Goal: Task Accomplishment & Management: Complete application form

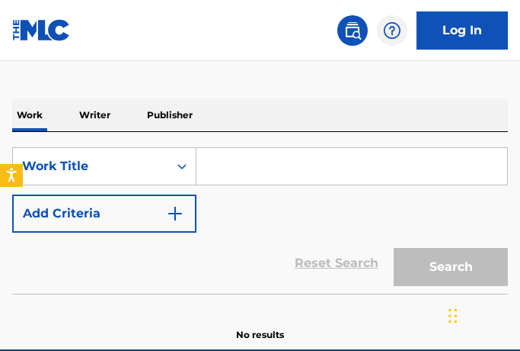
click at [246, 169] on input "Search Form" at bounding box center [352, 166] width 311 height 37
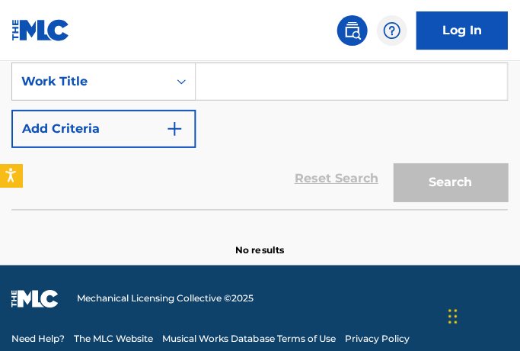
scroll to position [228, 0]
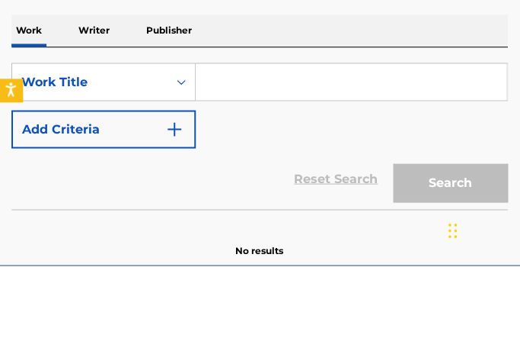
paste input "The Man Who Sold the World"
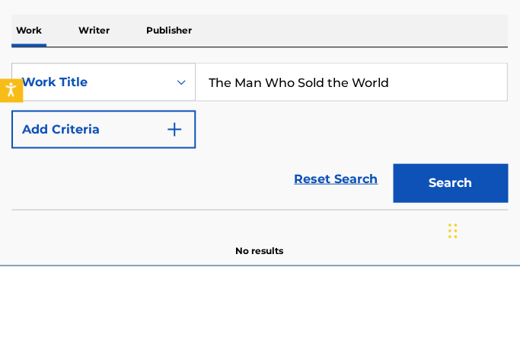
scroll to position [307, 0]
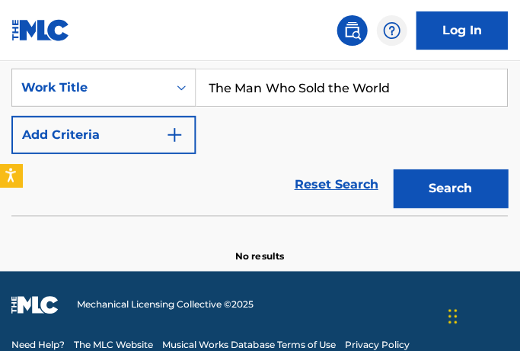
type input "The Man Who Sold the World"
click at [463, 184] on button "Search" at bounding box center [451, 188] width 114 height 38
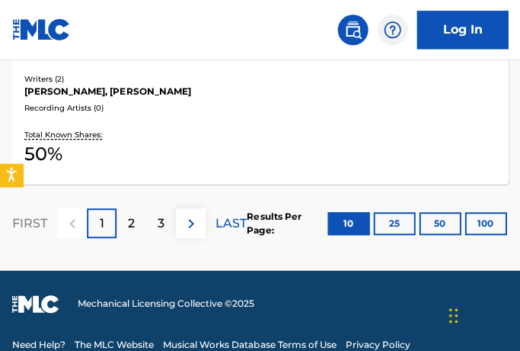
scroll to position [2524, 0]
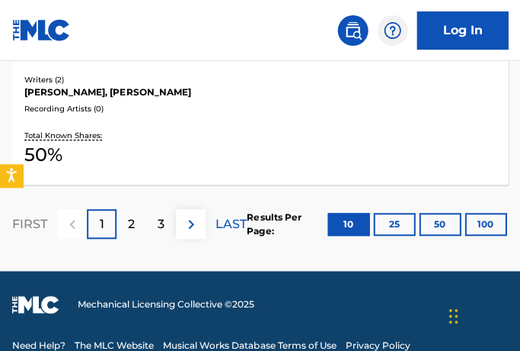
click at [136, 221] on div "2" at bounding box center [132, 224] width 30 height 30
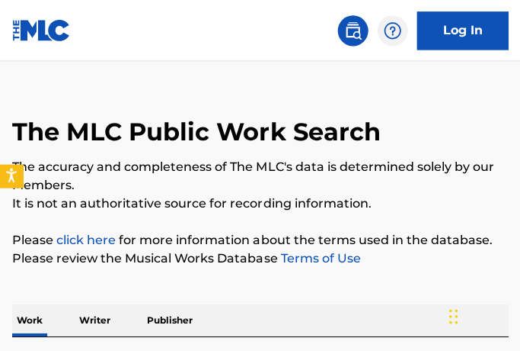
scroll to position [0, 0]
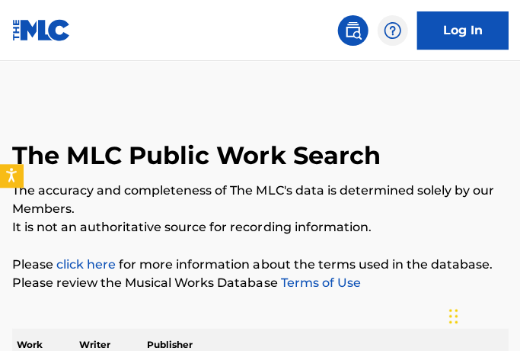
click at [465, 32] on link "Log In" at bounding box center [462, 30] width 91 height 38
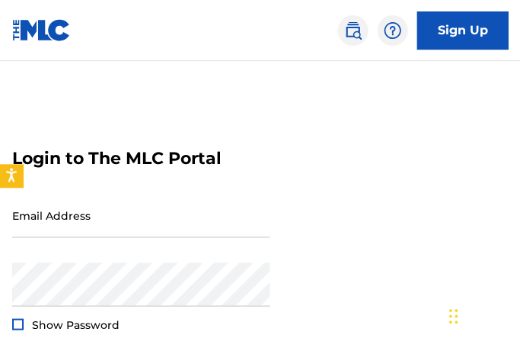
click at [399, 33] on img at bounding box center [392, 30] width 18 height 18
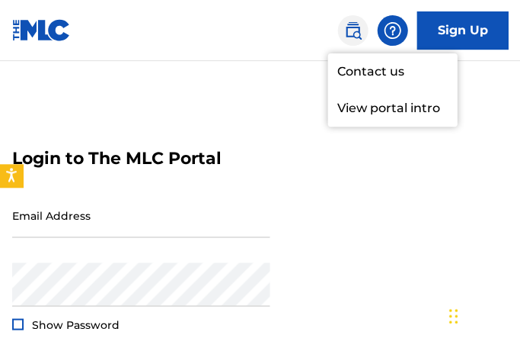
click at [418, 191] on form "Login to The MLC Portal Email Address Password Show Password Login Forgot passw…" at bounding box center [260, 277] width 496 height 357
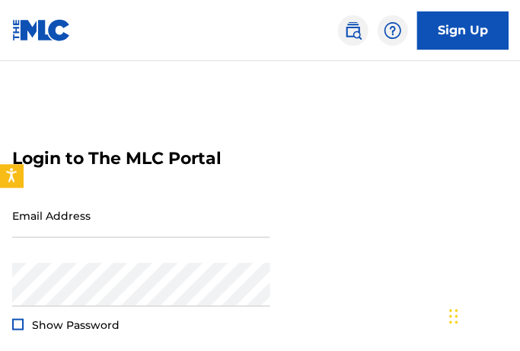
click at [395, 27] on img at bounding box center [392, 30] width 18 height 18
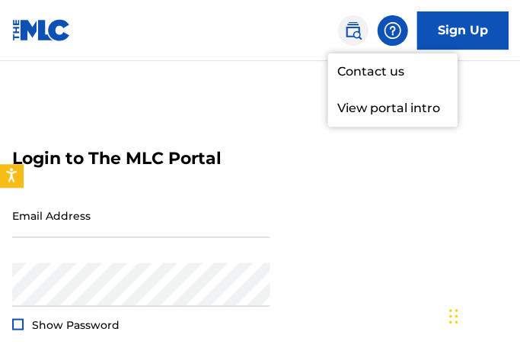
click at [434, 112] on p "View portal intro" at bounding box center [393, 108] width 130 height 37
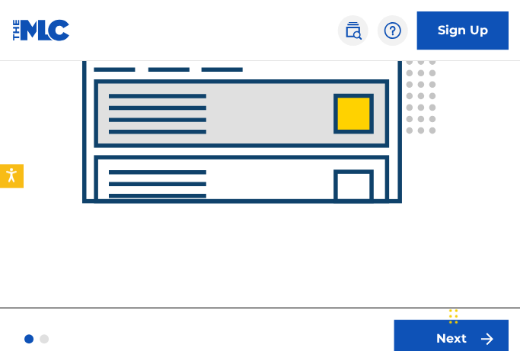
scroll to position [374, 0]
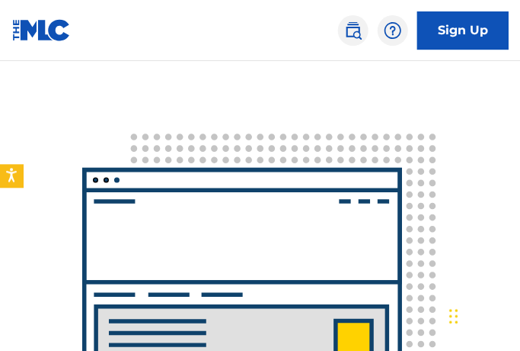
click at [468, 28] on link "Sign Up" at bounding box center [462, 30] width 91 height 38
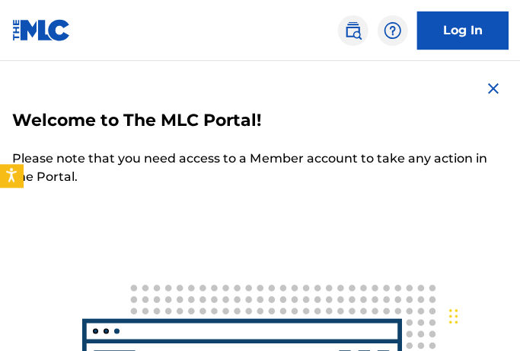
click at [466, 30] on link "Log In" at bounding box center [462, 30] width 91 height 38
click at [499, 88] on img at bounding box center [493, 88] width 18 height 18
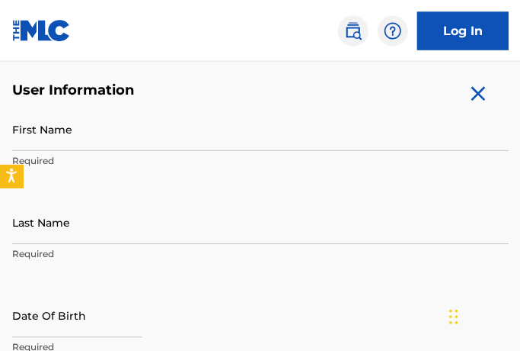
click at [44, 135] on input "First Name" at bounding box center [260, 128] width 496 height 43
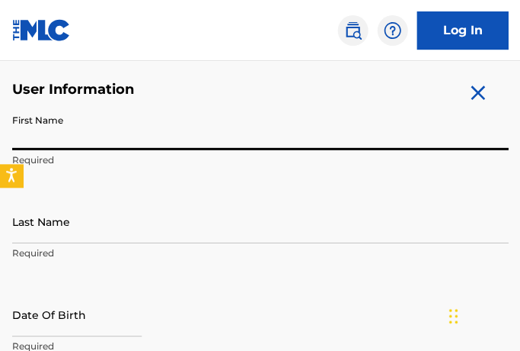
scroll to position [280, 0]
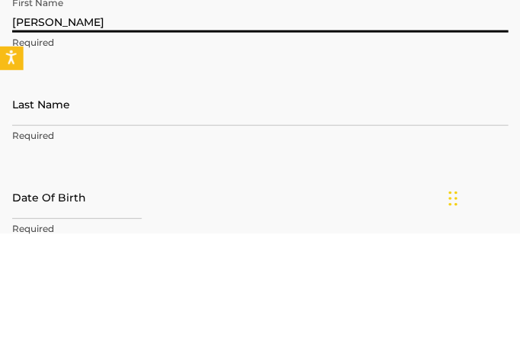
type input "Gijs"
click at [37, 200] on input "Last Name" at bounding box center [260, 221] width 496 height 43
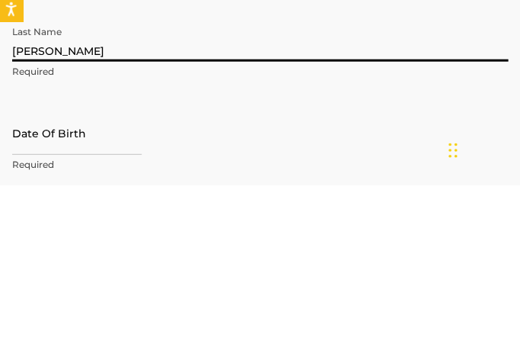
scroll to position [297, 0]
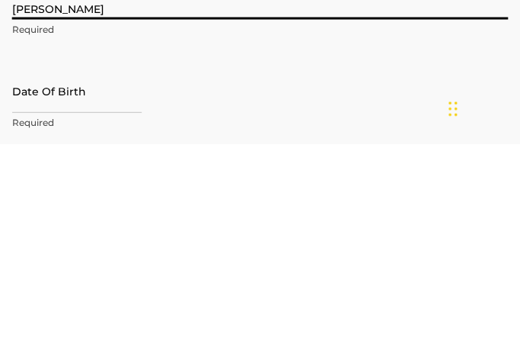
type input "van Dijk"
click at [26, 276] on input "text" at bounding box center [77, 297] width 130 height 43
select select "8"
select select "2025"
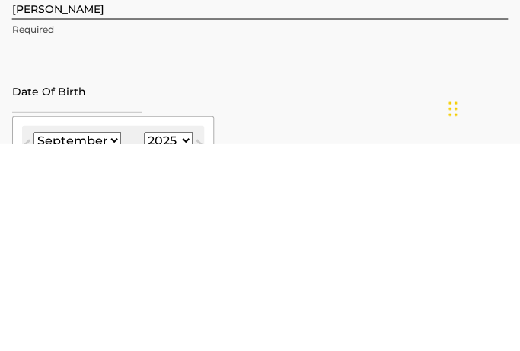
click at [110, 338] on select "January February March April May June July August September October November De…" at bounding box center [78, 347] width 88 height 18
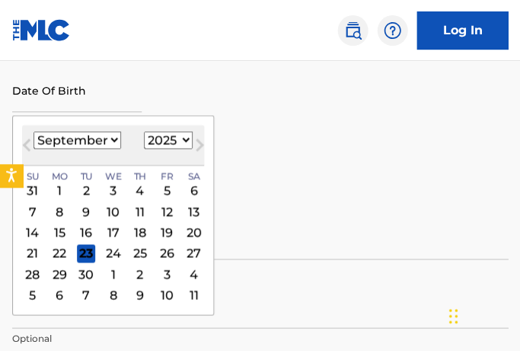
click at [123, 235] on div "17" at bounding box center [113, 232] width 18 height 18
type input "September 17 2025"
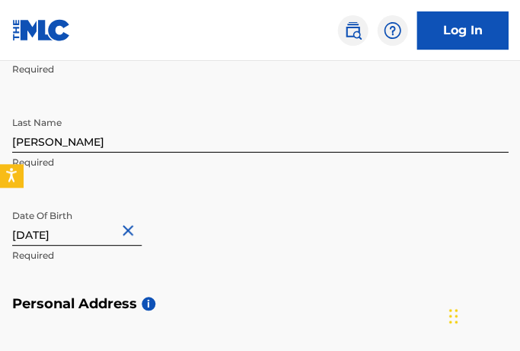
click at [103, 229] on input "September 17 2025" at bounding box center [77, 223] width 130 height 43
select select "8"
select select "2025"
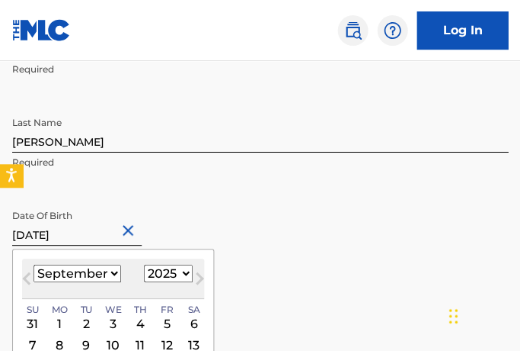
scroll to position [371, 0]
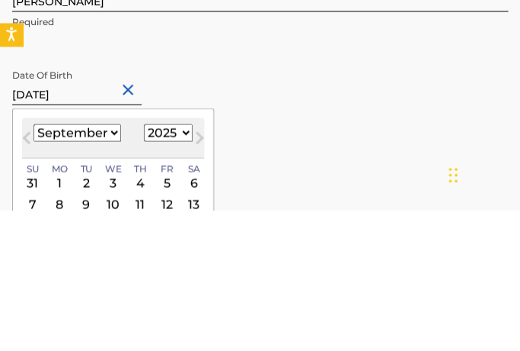
click at [111, 264] on select "January February March April May June July August September October November De…" at bounding box center [78, 273] width 88 height 18
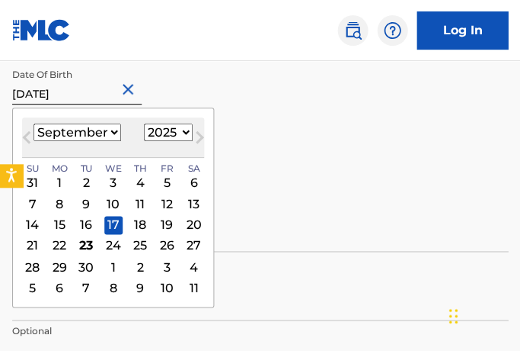
click at [116, 134] on select "January February March April May June July August September October November De…" at bounding box center [78, 132] width 88 height 18
select select "6"
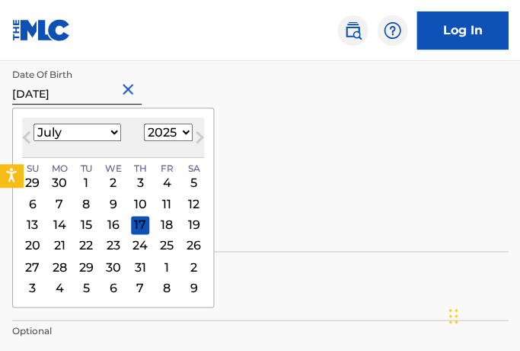
click at [192, 132] on select "1900 1901 1902 1903 1904 1905 1906 1907 1908 1909 1910 1911 1912 1913 1914 1915…" at bounding box center [168, 132] width 49 height 18
select select "1954"
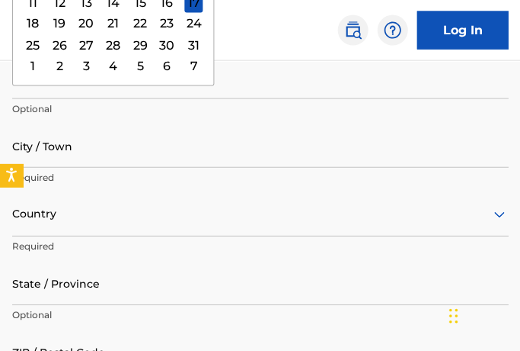
scroll to position [735, 0]
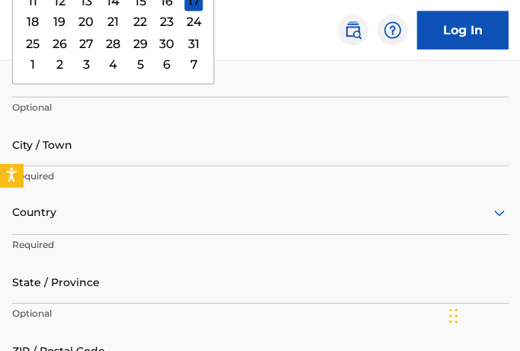
click at [53, 174] on p "Required" at bounding box center [260, 176] width 496 height 14
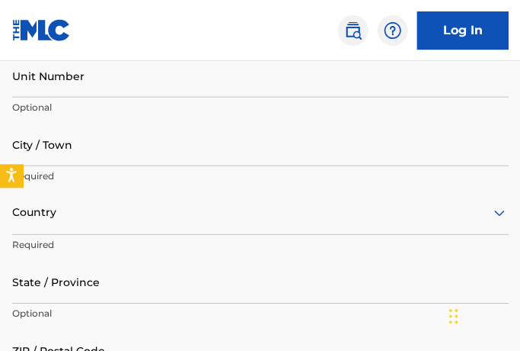
click at [88, 180] on div "City / Town Required" at bounding box center [260, 156] width 496 height 69
click at [86, 186] on div "City / Town Required" at bounding box center [260, 156] width 496 height 69
click at [67, 140] on input "City / Town" at bounding box center [260, 143] width 496 height 43
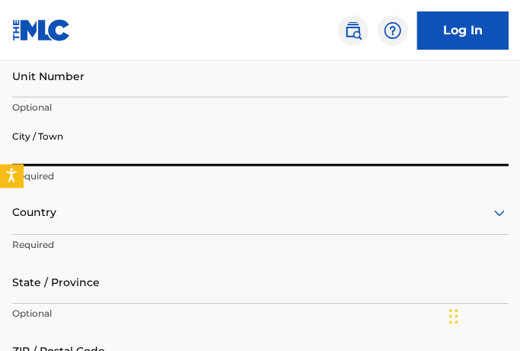
scroll to position [735, 0]
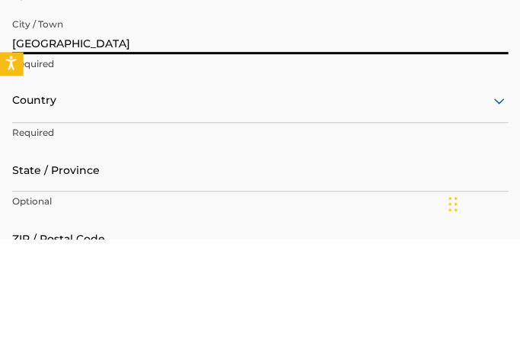
type input "Amsterdam"
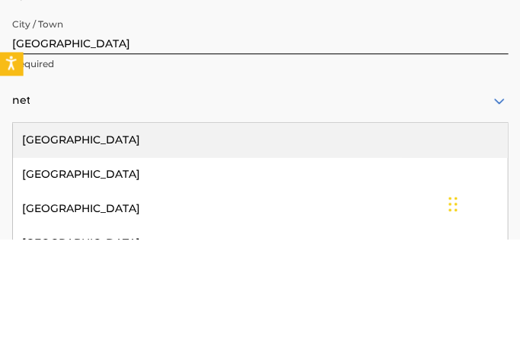
type input "neth"
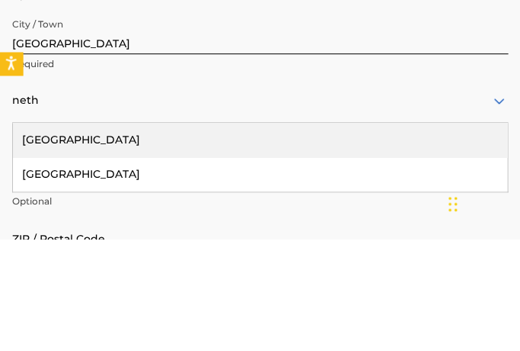
click at [85, 235] on div "Netherlands" at bounding box center [260, 252] width 495 height 34
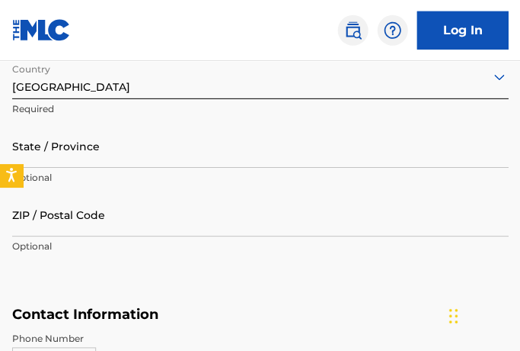
scroll to position [871, 0]
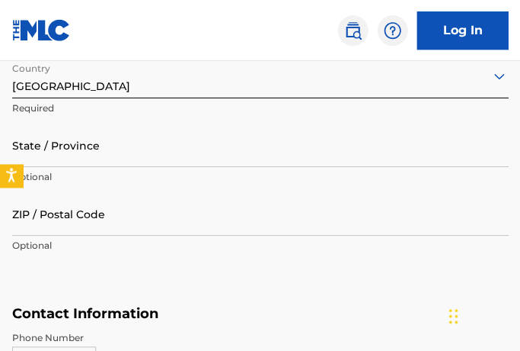
click at [86, 144] on input "State / Province" at bounding box center [260, 144] width 496 height 43
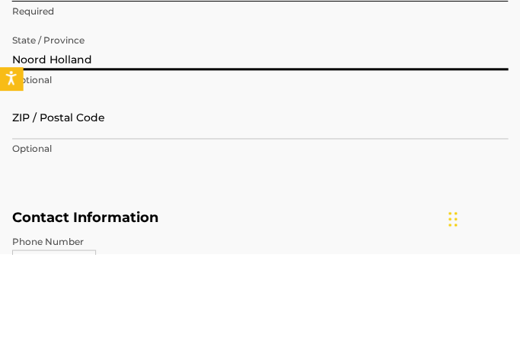
type input "Noord Holland"
click at [168, 192] on input "ZIP / Postal Code" at bounding box center [260, 213] width 496 height 43
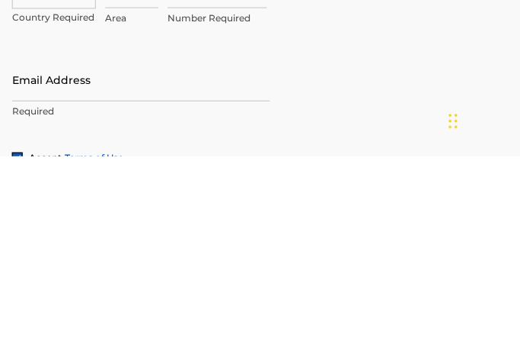
scroll to position [1046, 0]
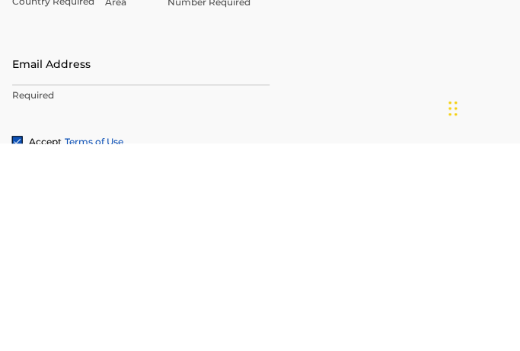
click at [49, 248] on input "Email Address" at bounding box center [141, 269] width 258 height 43
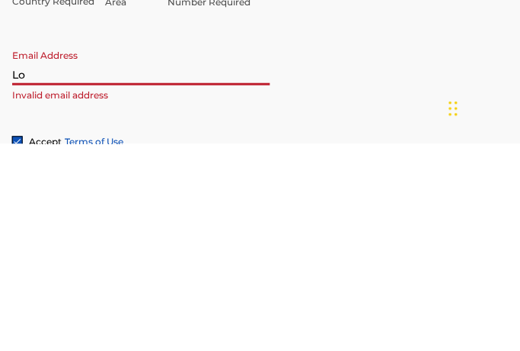
type input "L"
click at [49, 248] on input "dizz" at bounding box center [141, 269] width 258 height 43
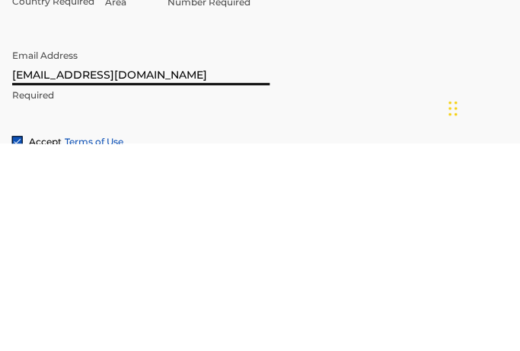
scroll to position [1254, 0]
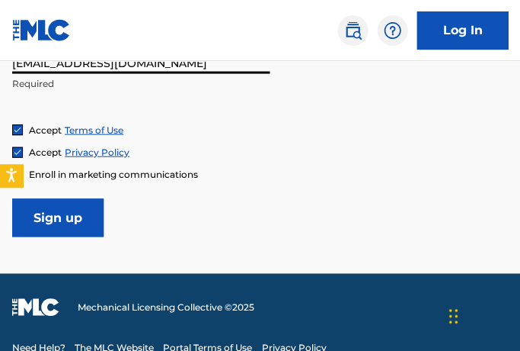
type input "dizzguizze@gmail.com"
click at [75, 212] on input "Sign up" at bounding box center [57, 217] width 91 height 38
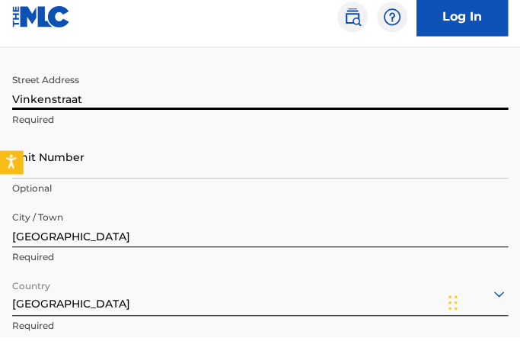
scroll to position [654, 0]
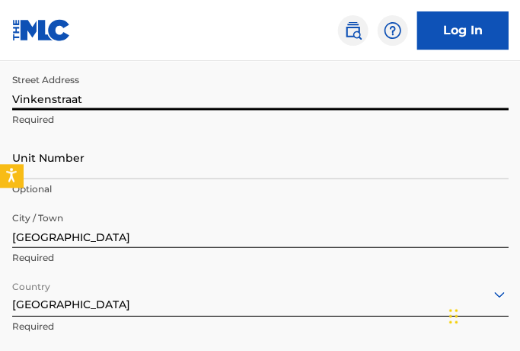
type input "Vinkenstraat"
click at [136, 162] on input "Unit Number" at bounding box center [260, 156] width 496 height 43
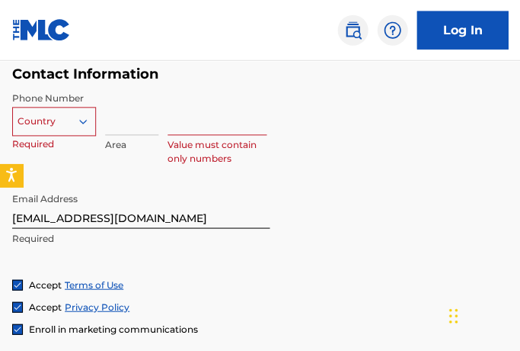
type input "123/3"
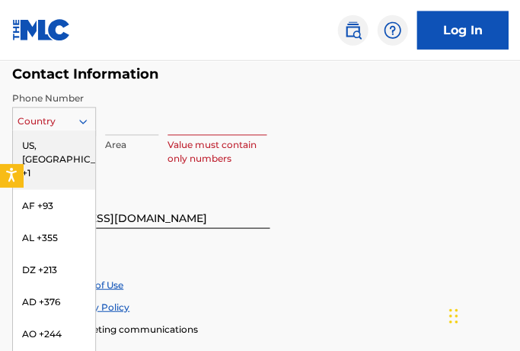
scroll to position [1109, 0]
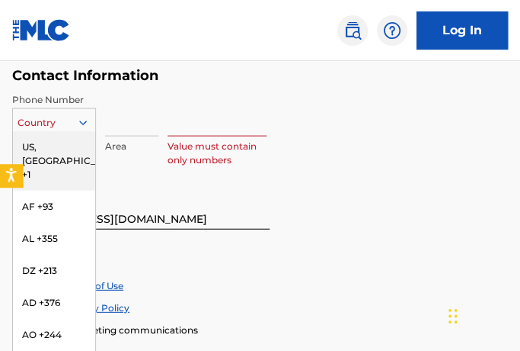
click at [218, 112] on input at bounding box center [217, 113] width 99 height 43
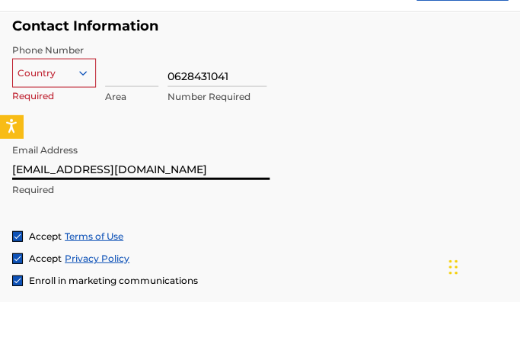
click at [177, 92] on input "0628431041" at bounding box center [217, 113] width 99 height 43
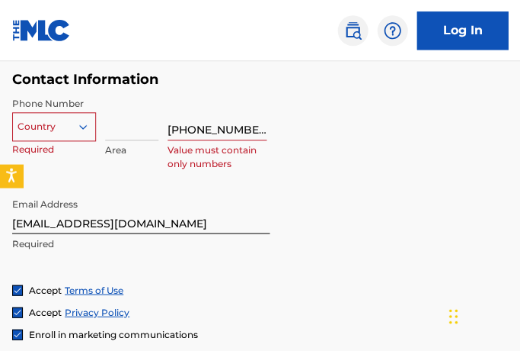
scroll to position [1103, 0]
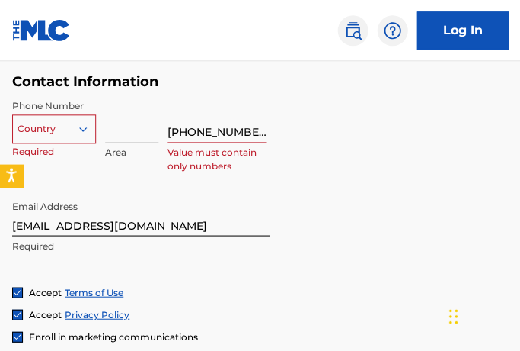
click at [175, 125] on input "+31628431041" at bounding box center [217, 120] width 99 height 43
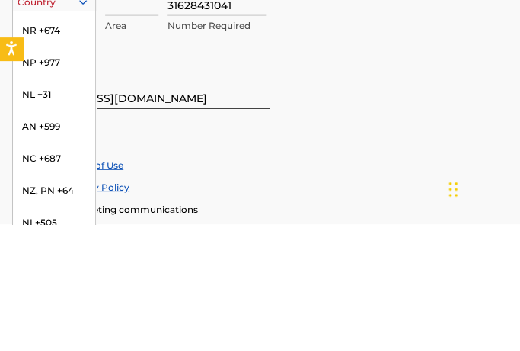
scroll to position [4377, 0]
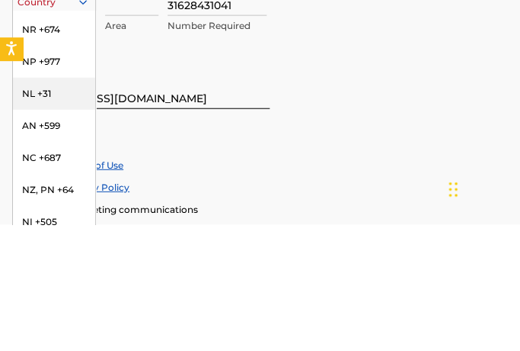
click at [50, 204] on div "NL +31" at bounding box center [54, 220] width 82 height 32
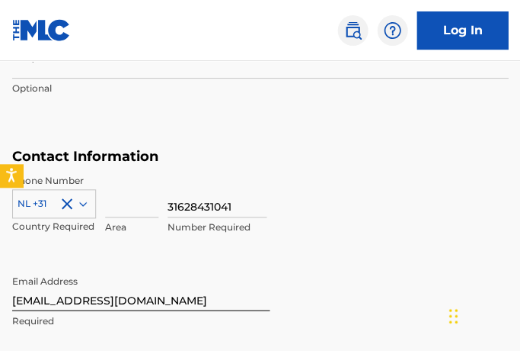
scroll to position [1028, 0]
click at [203, 203] on input "31628431041" at bounding box center [217, 195] width 99 height 43
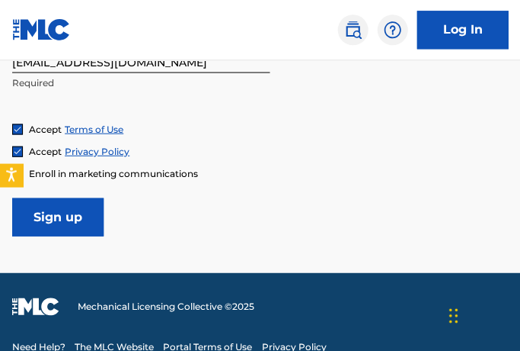
scroll to position [1265, 0]
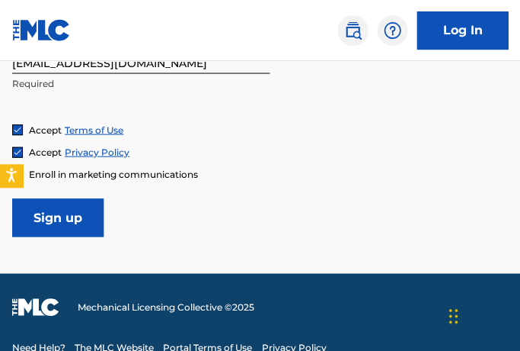
type input "628431041"
click at [75, 216] on input "Sign up" at bounding box center [57, 217] width 91 height 38
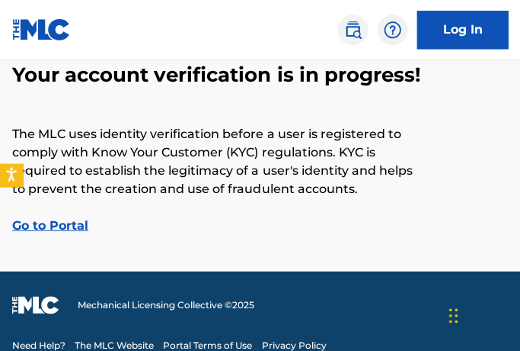
scroll to position [72, 0]
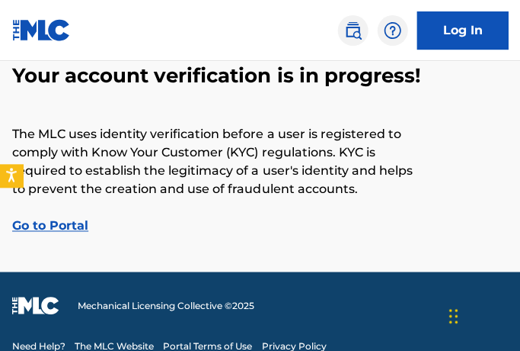
click at [50, 221] on link "Go to Portal" at bounding box center [50, 225] width 76 height 14
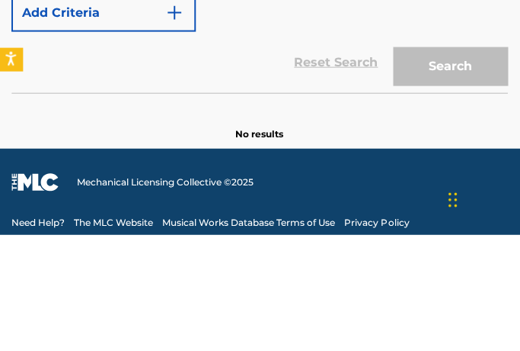
click at [209, 82] on input "Search Form" at bounding box center [352, 81] width 311 height 37
paste input "The Man Who Sold the World"
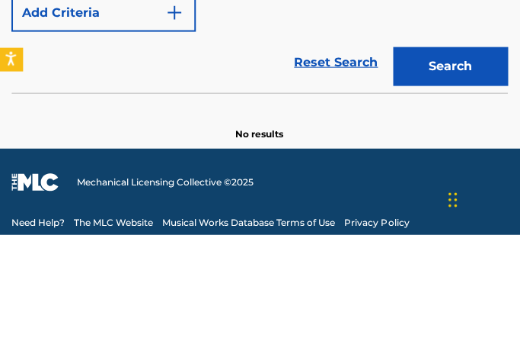
type input "The Man Who Sold the World"
click at [179, 132] on img "Search Form" at bounding box center [175, 129] width 18 height 18
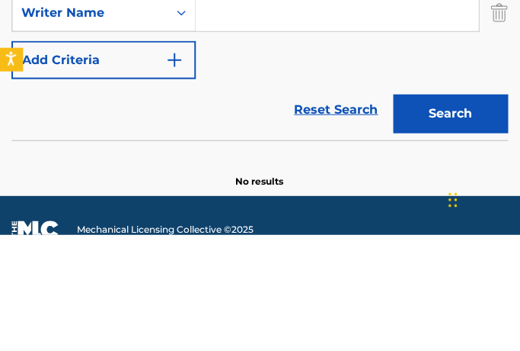
scroll to position [307, 0]
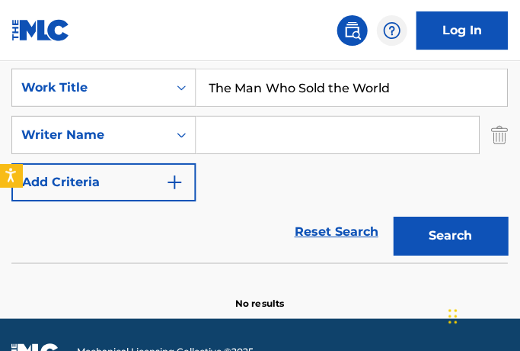
click at [227, 134] on input "Search Form" at bounding box center [338, 135] width 283 height 37
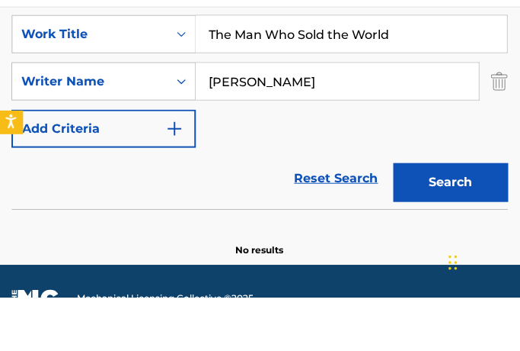
click at [210, 117] on input "[PERSON_NAME]" at bounding box center [338, 135] width 283 height 37
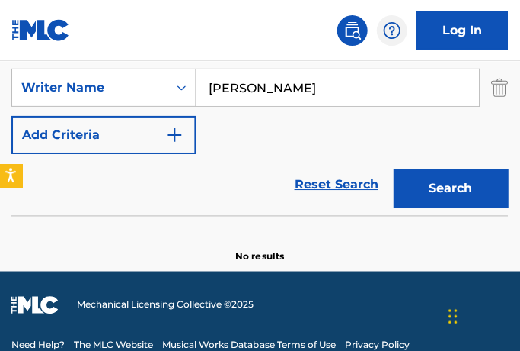
type input "[PERSON_NAME]"
click at [459, 188] on button "Search" at bounding box center [451, 188] width 114 height 38
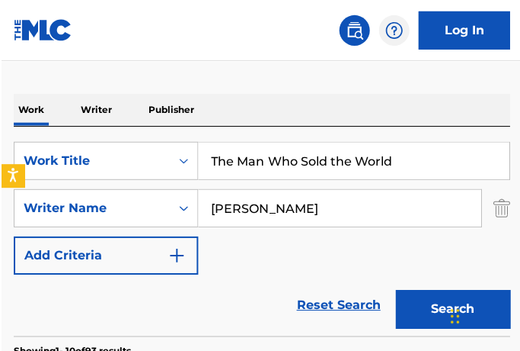
scroll to position [252, 0]
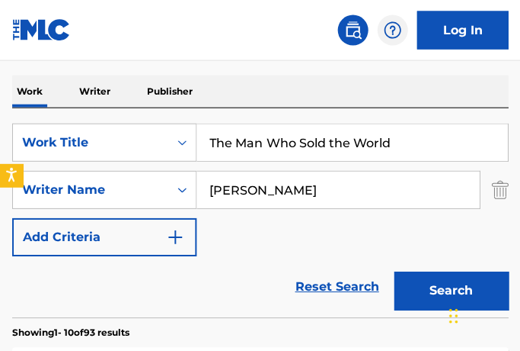
click at [451, 145] on input "The Man Who Sold the World" at bounding box center [352, 142] width 311 height 37
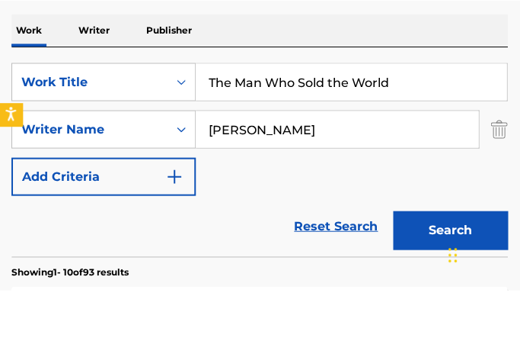
click at [399, 124] on input "The Man Who Sold the World" at bounding box center [352, 142] width 311 height 37
paste input "Under the Bridge"
type input "Under the Bridge"
click at [315, 171] on input "[PERSON_NAME]" at bounding box center [338, 189] width 283 height 37
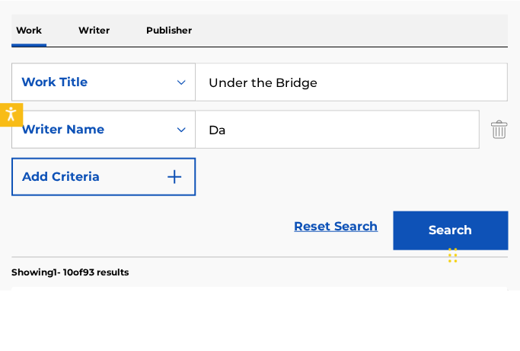
type input "D"
click at [501, 171] on img "Search Form" at bounding box center [499, 190] width 17 height 38
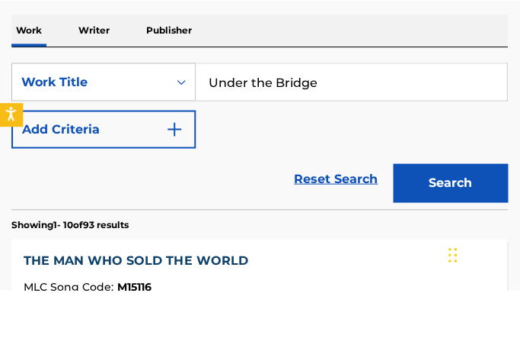
scroll to position [313, 0]
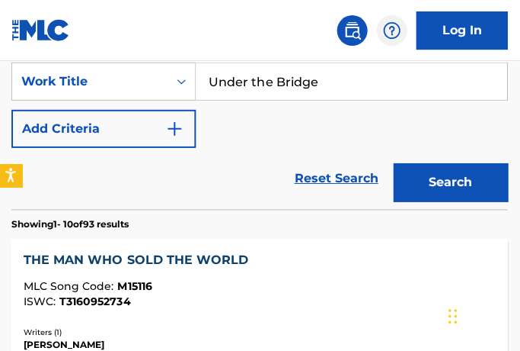
click at [466, 177] on button "Search" at bounding box center [451, 182] width 114 height 38
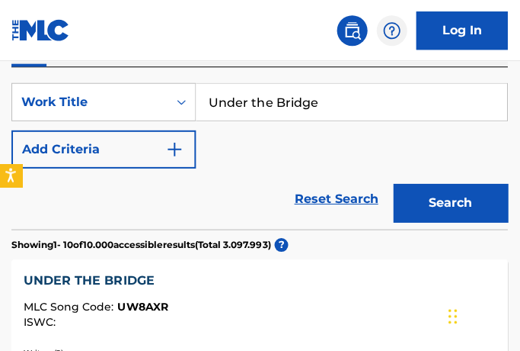
scroll to position [289, 0]
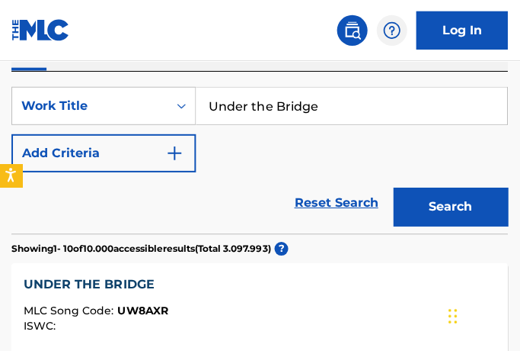
click at [167, 160] on img "Search Form" at bounding box center [175, 153] width 18 height 18
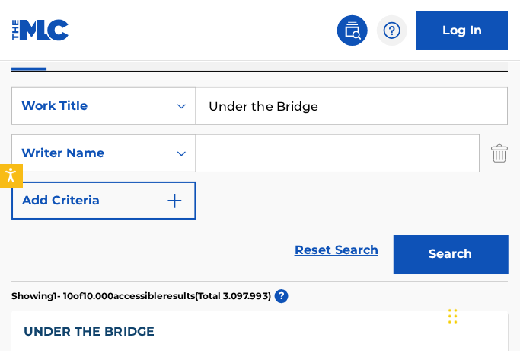
click at [174, 200] on img "Search Form" at bounding box center [175, 200] width 18 height 18
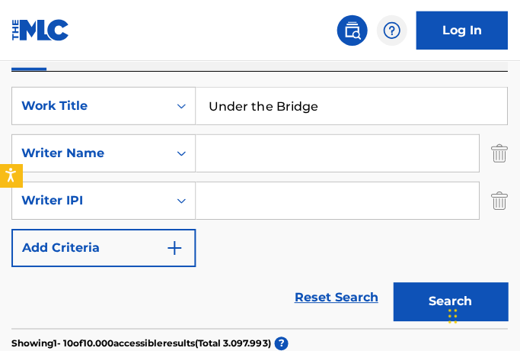
click at [168, 244] on img "Search Form" at bounding box center [175, 248] width 18 height 18
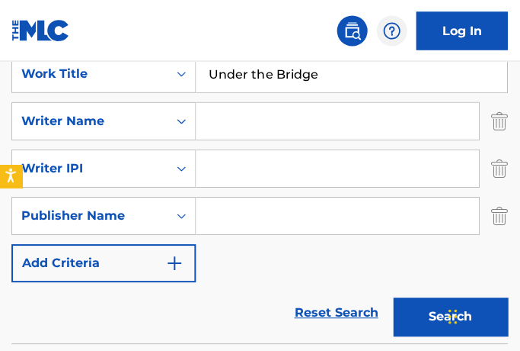
click at [175, 262] on img "Search Form" at bounding box center [175, 262] width 18 height 18
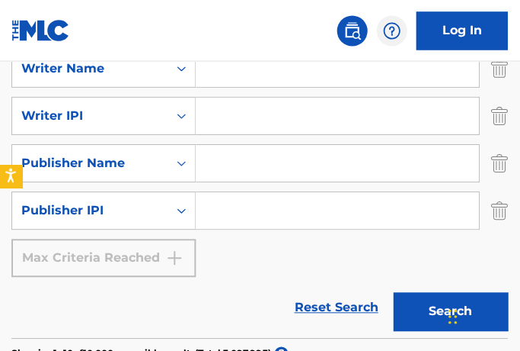
scroll to position [377, 0]
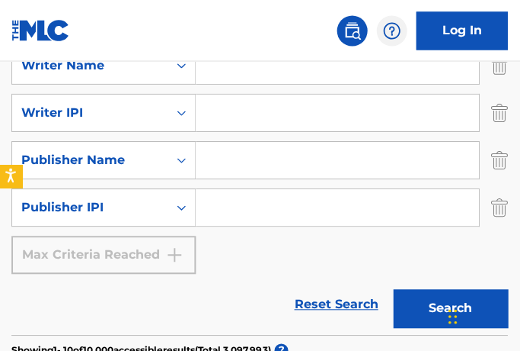
click at [172, 248] on div "Max Criteria Reached" at bounding box center [104, 254] width 184 height 38
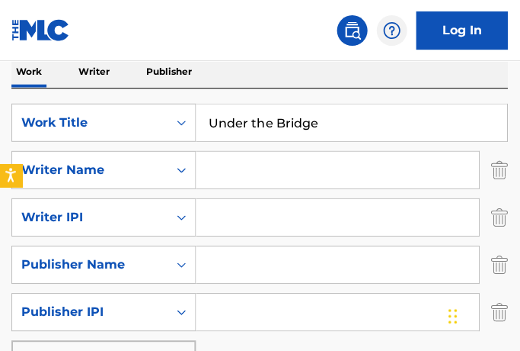
scroll to position [272, 0]
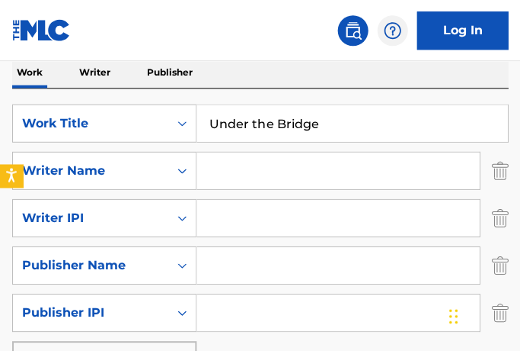
click at [231, 166] on input "Search Form" at bounding box center [338, 170] width 283 height 37
click at [232, 246] on input "Search Form" at bounding box center [338, 264] width 283 height 37
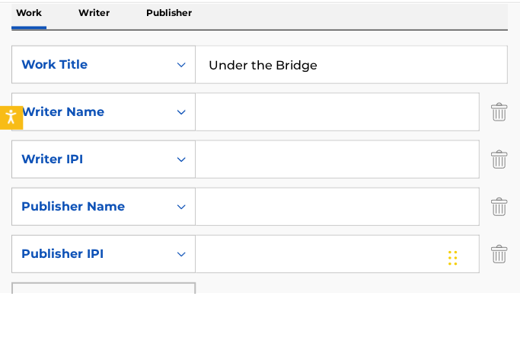
click at [227, 152] on input "Search Form" at bounding box center [338, 170] width 283 height 37
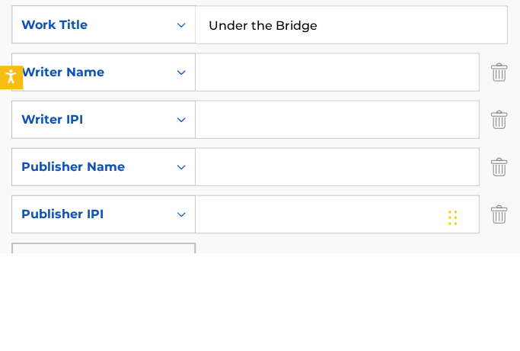
paste input "[PERSON_NAME], [PERSON_NAME], [PERSON_NAME], [PERSON_NAME]"
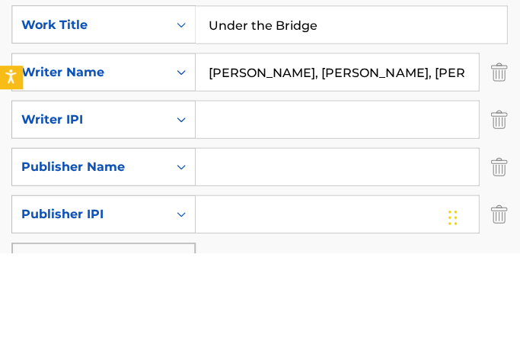
type input "[PERSON_NAME], [PERSON_NAME], [PERSON_NAME], [PERSON_NAME]"
click at [496, 198] on img "Search Form" at bounding box center [499, 217] width 17 height 38
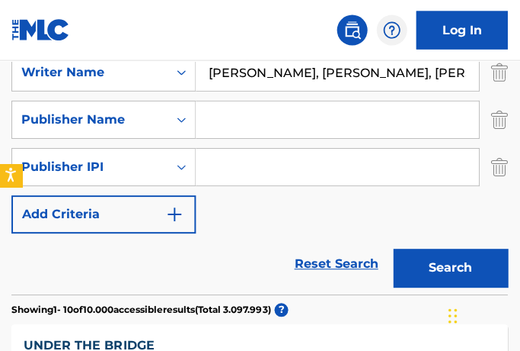
click at [506, 168] on img "Search Form" at bounding box center [499, 167] width 17 height 38
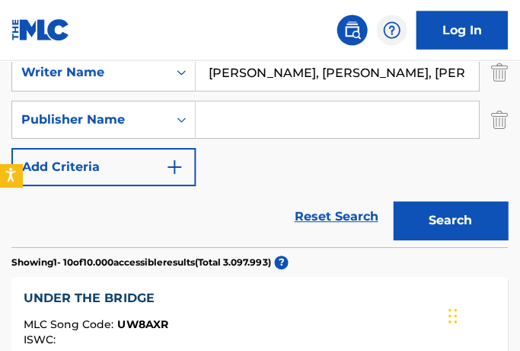
scroll to position [370, 0]
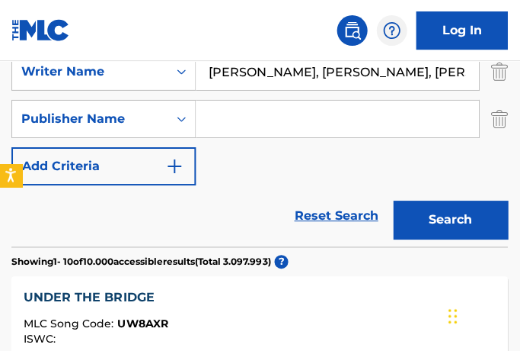
click at [226, 114] on input "Search Form" at bounding box center [338, 119] width 283 height 37
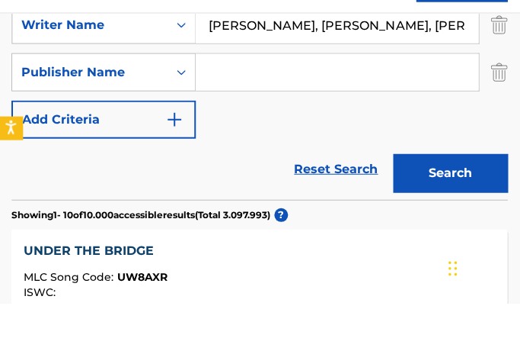
click at [214, 101] on input "Search Form" at bounding box center [338, 119] width 283 height 37
paste input "Moebetoblame Music / [PERSON_NAME]"
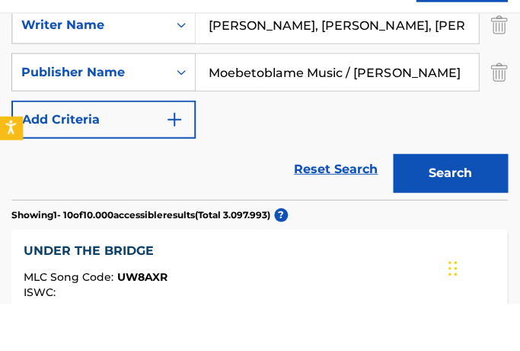
scroll to position [417, 0]
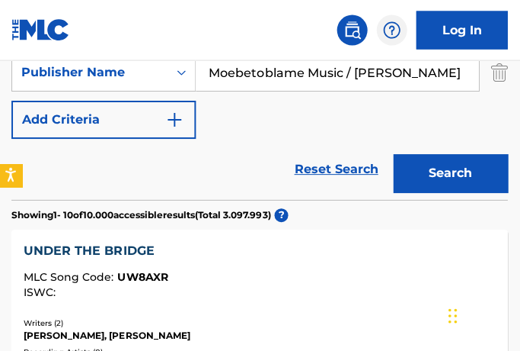
click at [466, 172] on button "Search" at bounding box center [451, 173] width 114 height 38
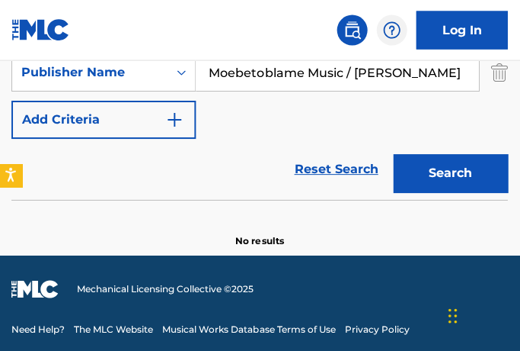
click at [356, 71] on input "Moebetoblame Music / [PERSON_NAME]" at bounding box center [338, 72] width 283 height 37
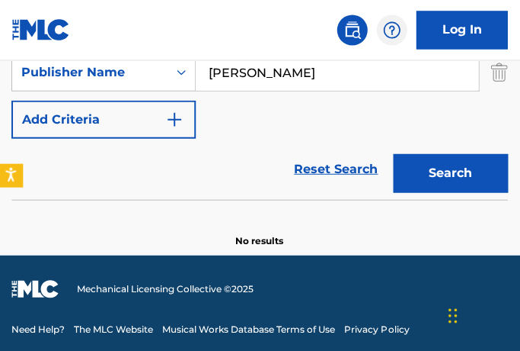
type input "[PERSON_NAME]"
click at [450, 172] on button "Search" at bounding box center [451, 173] width 114 height 38
click at [462, 177] on button "Search" at bounding box center [451, 173] width 114 height 38
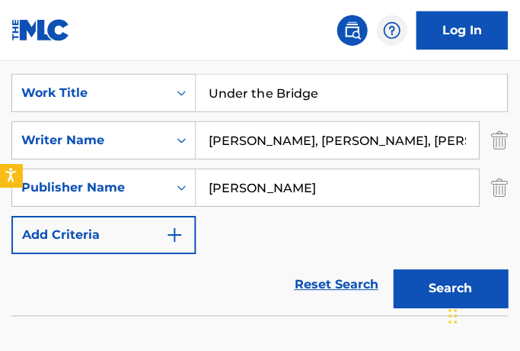
scroll to position [301, 0]
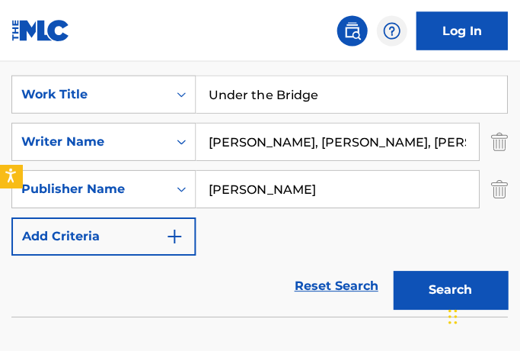
click at [421, 142] on input "[PERSON_NAME], [PERSON_NAME], [PERSON_NAME], [PERSON_NAME]" at bounding box center [338, 141] width 283 height 37
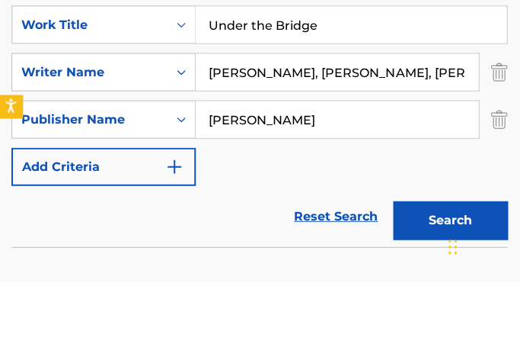
click at [505, 122] on img "Search Form" at bounding box center [499, 141] width 17 height 38
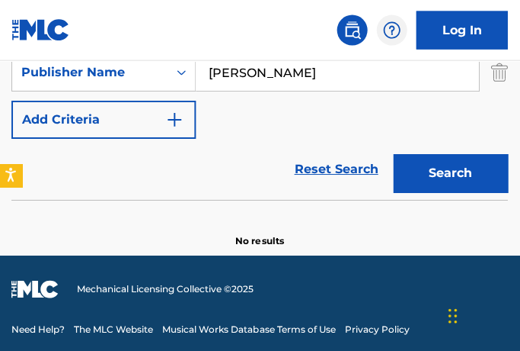
click at [466, 169] on button "Search" at bounding box center [451, 173] width 114 height 38
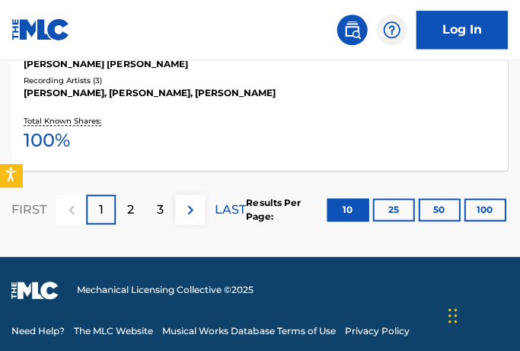
scroll to position [2557, 0]
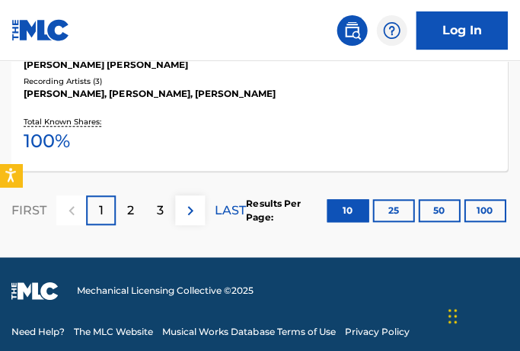
click at [500, 222] on button "100" at bounding box center [486, 210] width 42 height 23
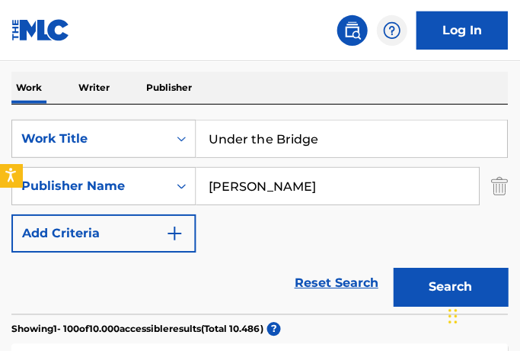
scroll to position [260, 0]
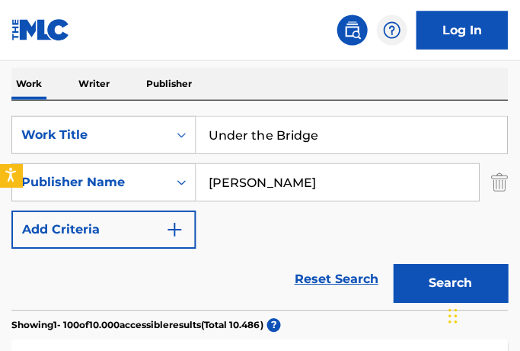
click at [309, 181] on input "[PERSON_NAME]" at bounding box center [338, 182] width 283 height 37
click at [309, 262] on link "Reset Search" at bounding box center [336, 279] width 99 height 34
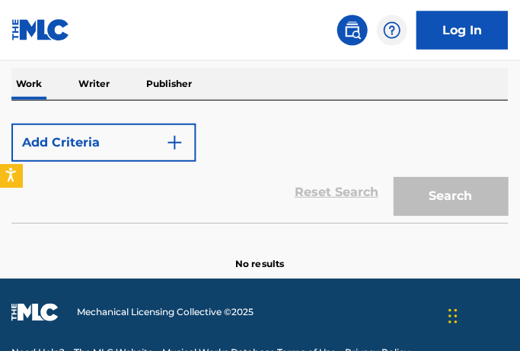
scroll to position [307, 0]
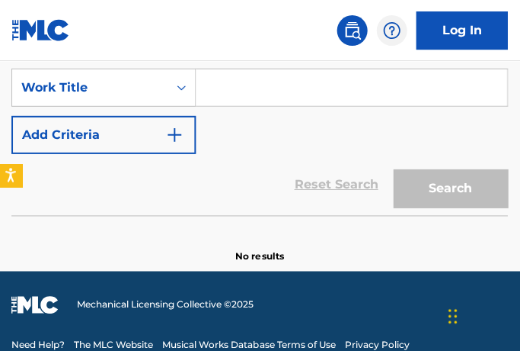
click at [228, 88] on input "Search Form" at bounding box center [352, 87] width 311 height 37
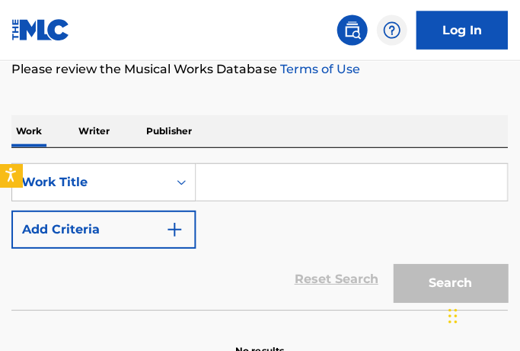
scroll to position [210, 0]
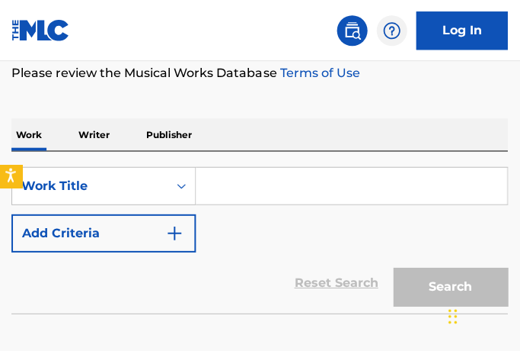
click at [229, 182] on input "Search Form" at bounding box center [352, 185] width 311 height 37
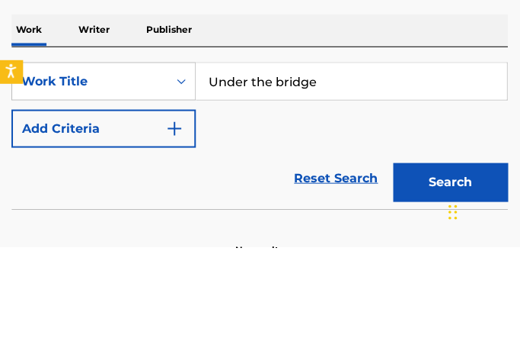
type input "Under the bridge"
click at [181, 223] on img "Search Form" at bounding box center [175, 232] width 18 height 18
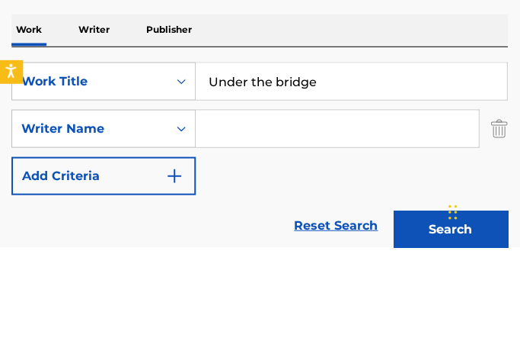
scroll to position [307, 0]
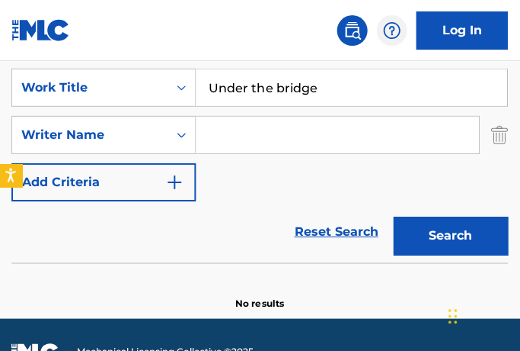
click at [172, 179] on img "Search Form" at bounding box center [175, 182] width 18 height 18
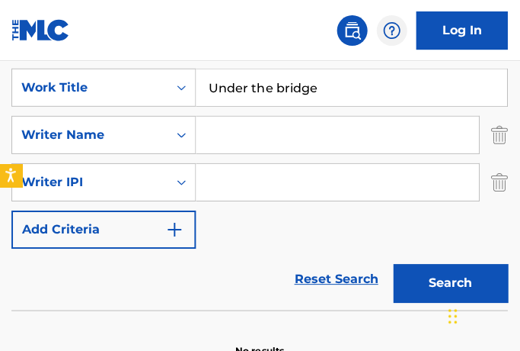
click at [178, 229] on img "Search Form" at bounding box center [175, 229] width 18 height 18
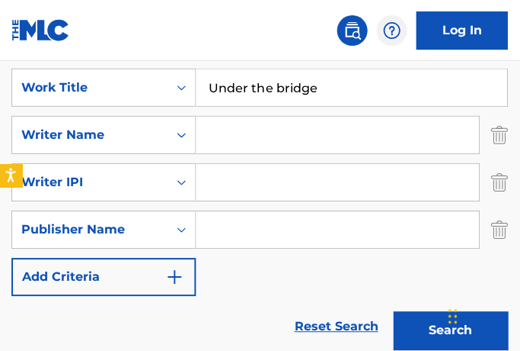
click at [224, 227] on input "Search Form" at bounding box center [338, 229] width 283 height 37
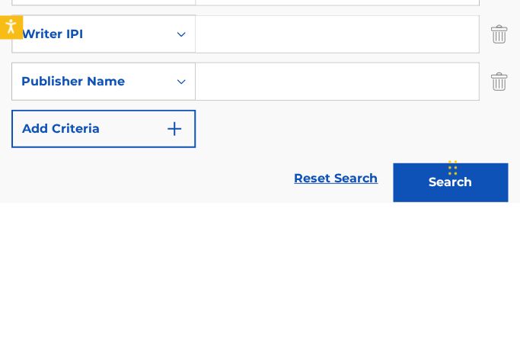
paste input "Moebetoblame Music / [PERSON_NAME]"
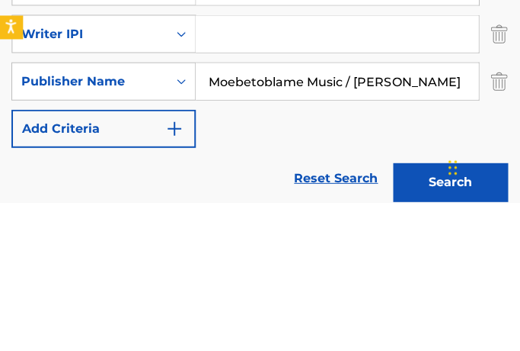
click at [504, 163] on img "Search Form" at bounding box center [499, 182] width 17 height 38
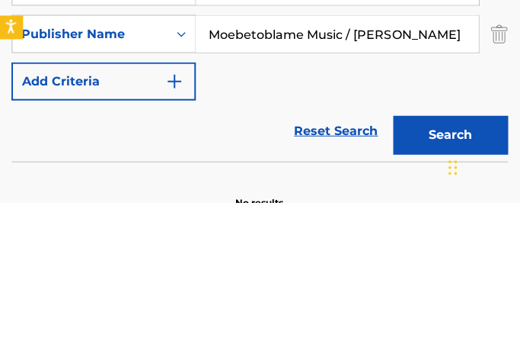
scroll to position [402, 0]
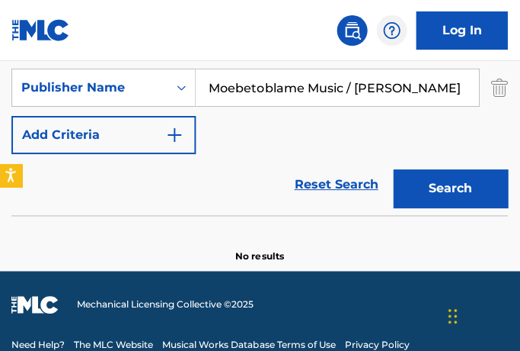
click at [464, 184] on button "Search" at bounding box center [451, 188] width 114 height 38
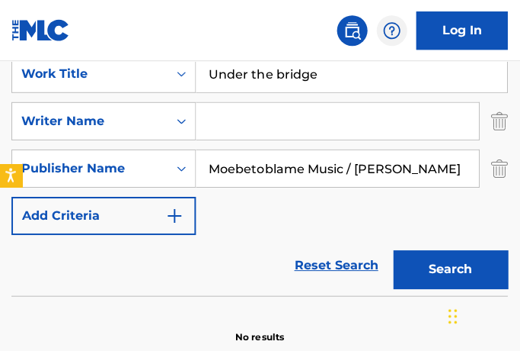
scroll to position [317, 0]
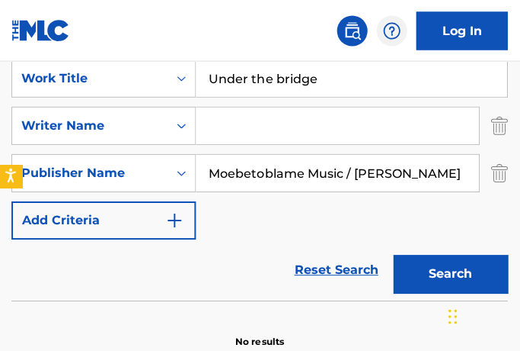
click at [456, 180] on input "Moebetoblame Music / [PERSON_NAME]" at bounding box center [338, 172] width 283 height 37
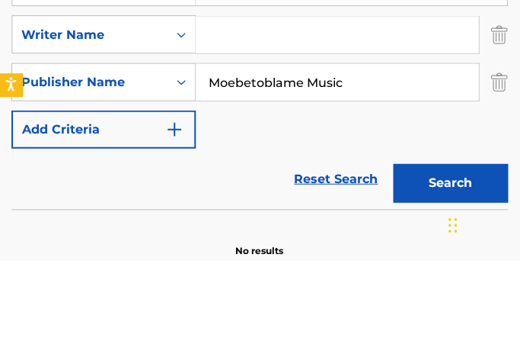
scroll to position [402, 0]
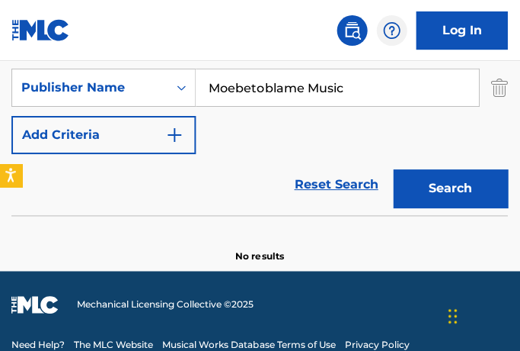
click at [466, 199] on button "Search" at bounding box center [451, 188] width 114 height 38
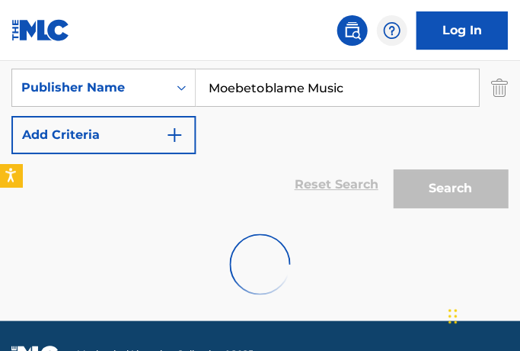
click at [0, 6] on nav "Log In" at bounding box center [260, 30] width 520 height 61
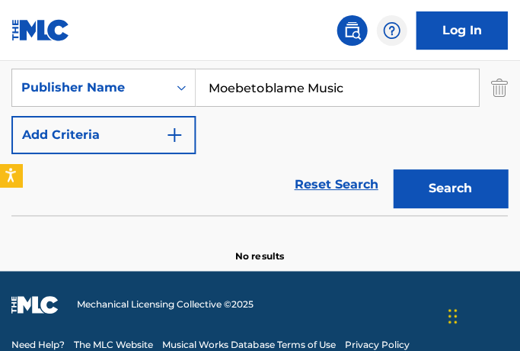
click at [347, 89] on input "Moebetoblame Music" at bounding box center [338, 87] width 283 height 37
click at [347, 88] on input "Moebetoblame Music" at bounding box center [338, 87] width 283 height 37
click at [343, 85] on input "Moebetoblame Music" at bounding box center [338, 87] width 283 height 37
click at [342, 84] on input "Moebetoblame Music" at bounding box center [338, 87] width 283 height 37
paste input "/ [PERSON_NAME]"
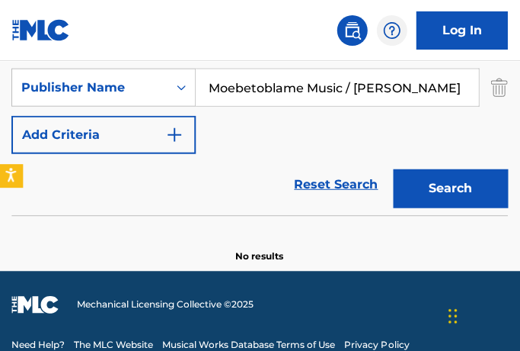
click at [352, 89] on input "Moebetoblame Music / [PERSON_NAME]" at bounding box center [338, 87] width 283 height 37
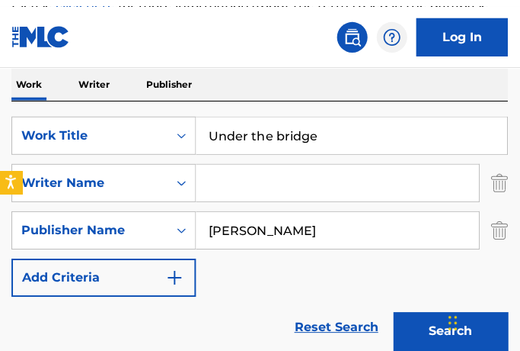
scroll to position [260, 0]
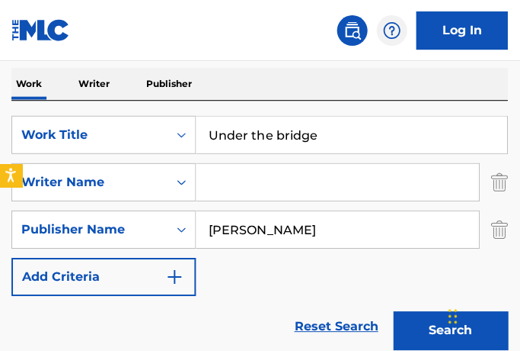
type input "[PERSON_NAME]"
click at [502, 185] on img "Search Form" at bounding box center [499, 182] width 17 height 38
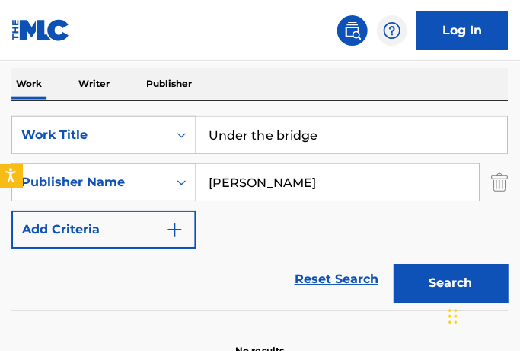
click at [472, 279] on button "Search" at bounding box center [451, 283] width 114 height 38
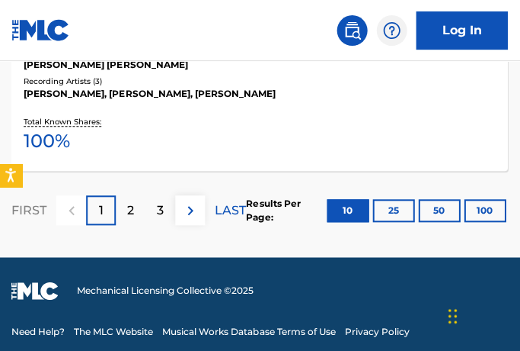
click at [490, 222] on button "100" at bounding box center [486, 210] width 42 height 23
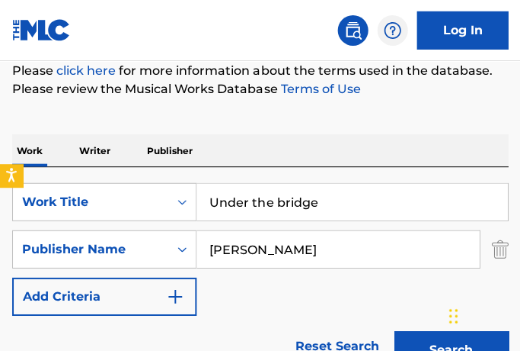
scroll to position [0, 0]
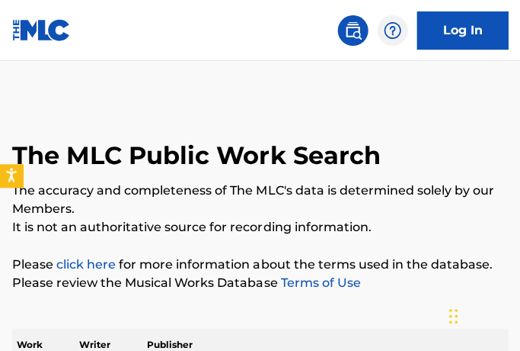
scroll to position [189, 0]
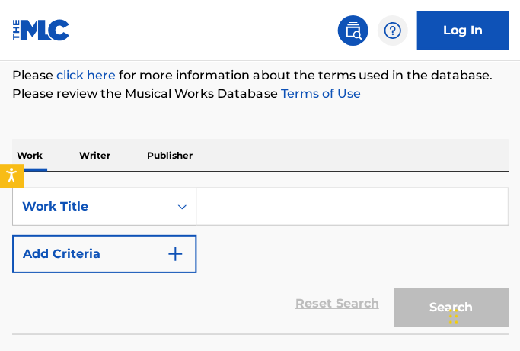
click at [282, 209] on input "Search Form" at bounding box center [352, 205] width 311 height 37
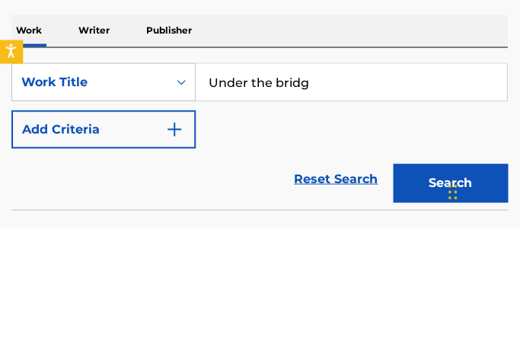
type input "Under the bridge"
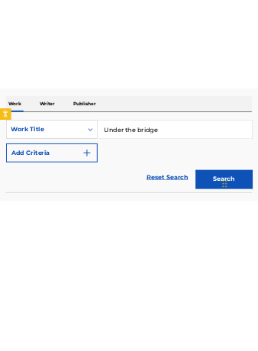
scroll to position [105, 0]
